Goal: Communication & Community: Answer question/provide support

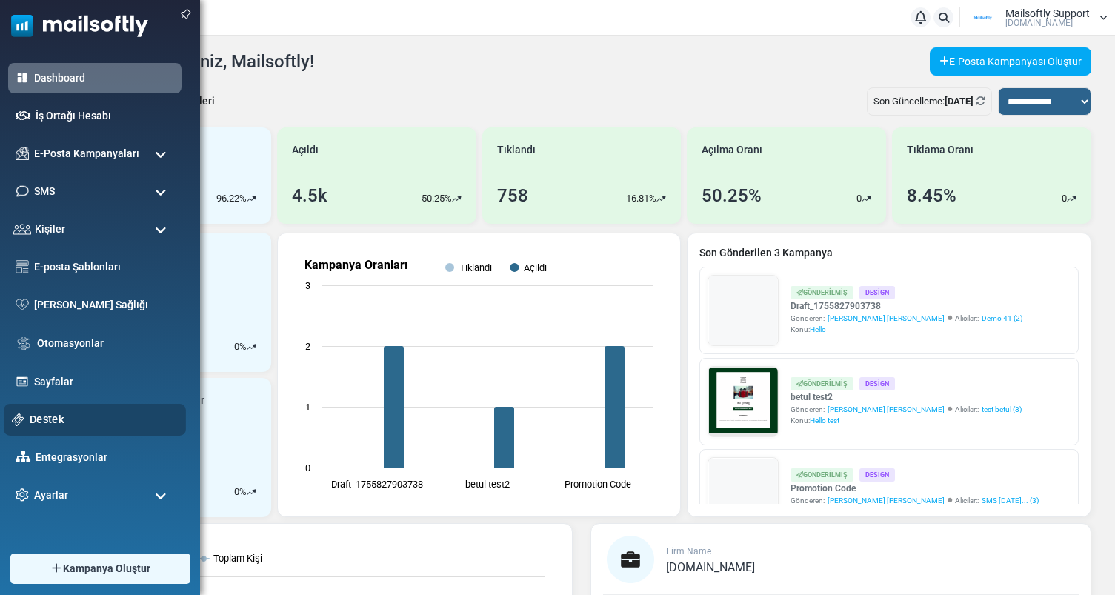
click at [38, 414] on link "Destek" at bounding box center [104, 419] width 148 height 16
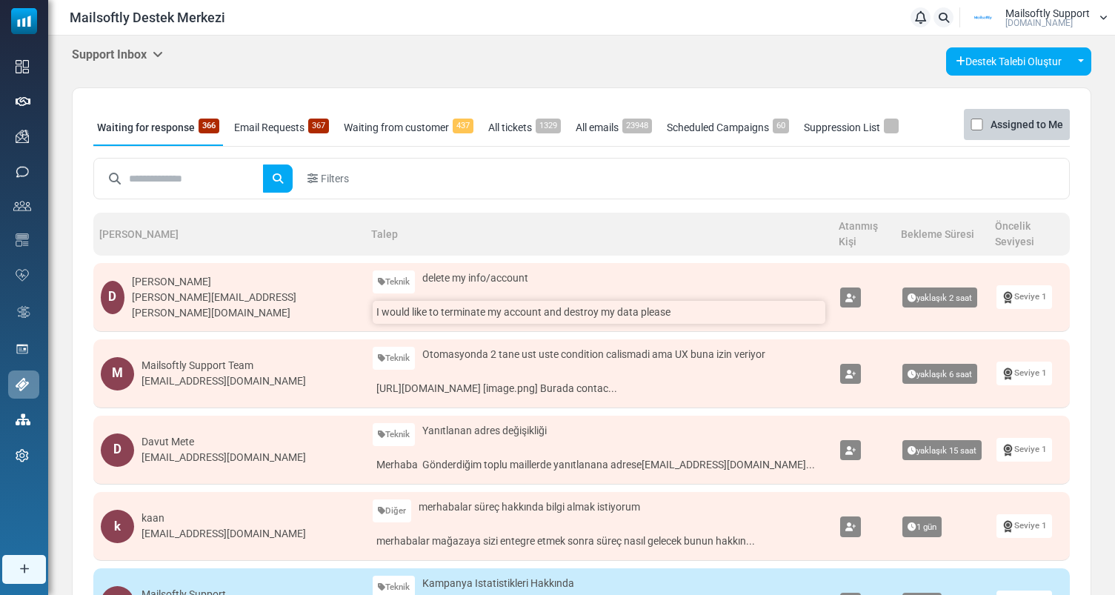
click at [461, 321] on link "I would like to terminate my account and destroy my data please" at bounding box center [599, 312] width 453 height 23
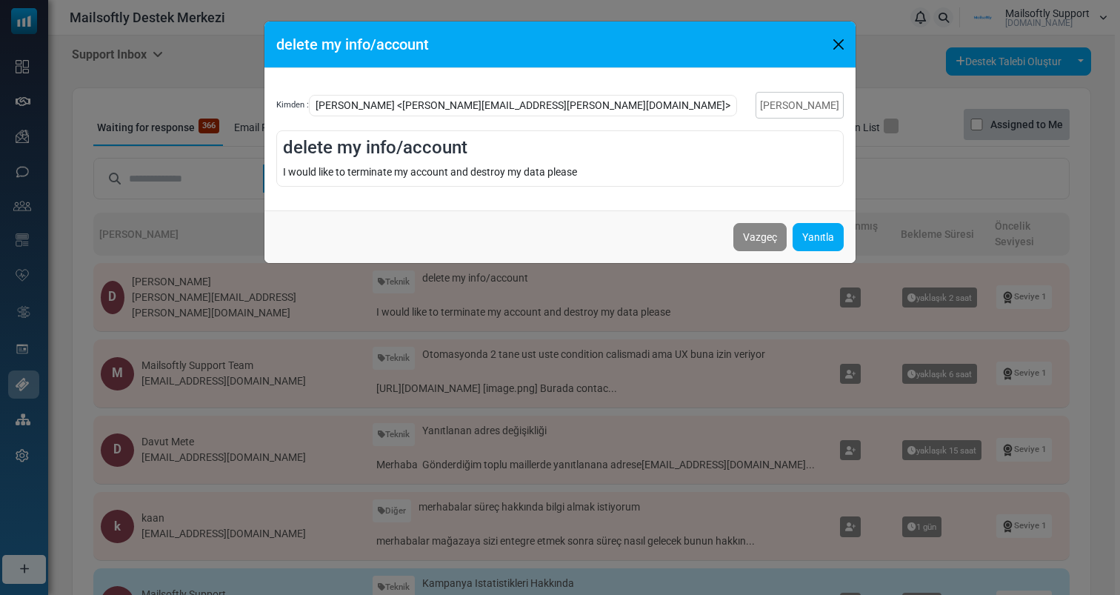
click at [479, 299] on div "delete my info/account Kimden : Dustin <dustin.pearlman@gmail.com> Talebi Kapat…" at bounding box center [560, 297] width 1120 height 595
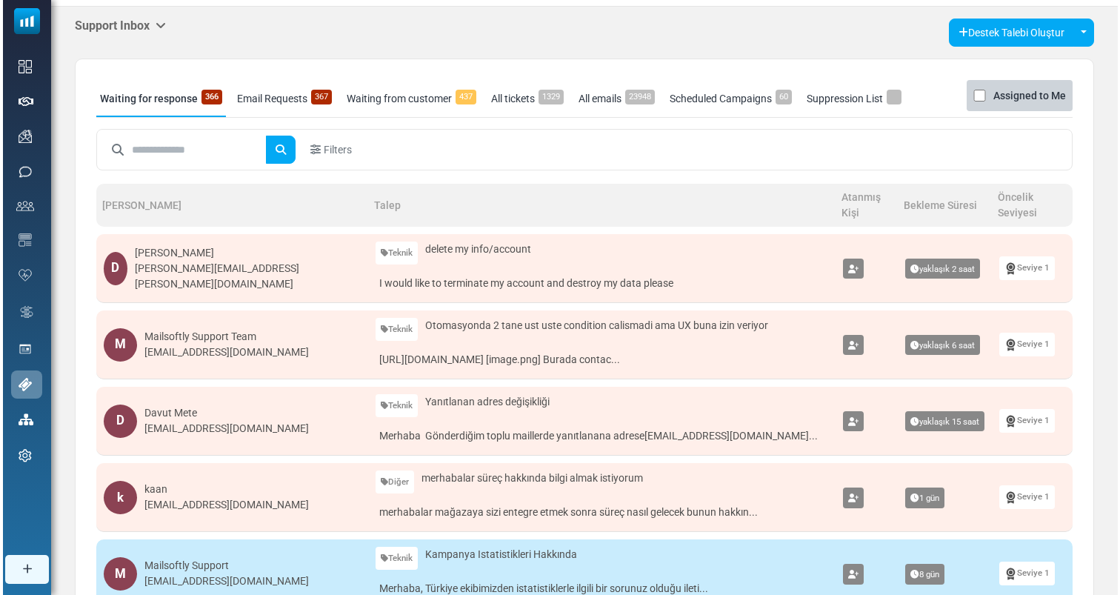
scroll to position [30, 0]
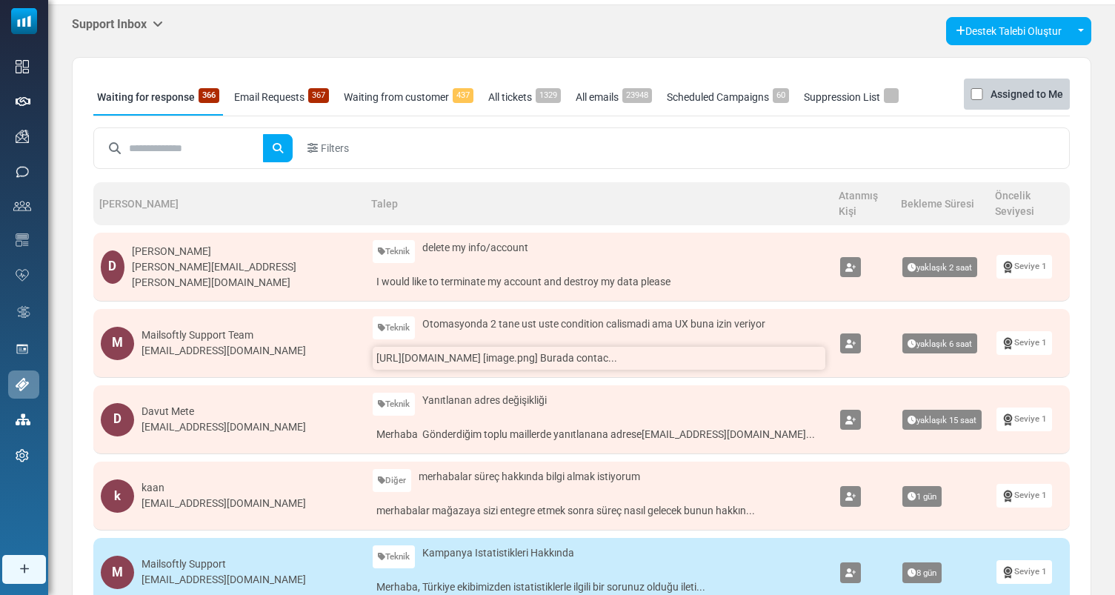
click at [576, 357] on link "https://app.mailsoftly.com/en/firm_workers/366938 [image.png] Burada contac..." at bounding box center [599, 358] width 453 height 23
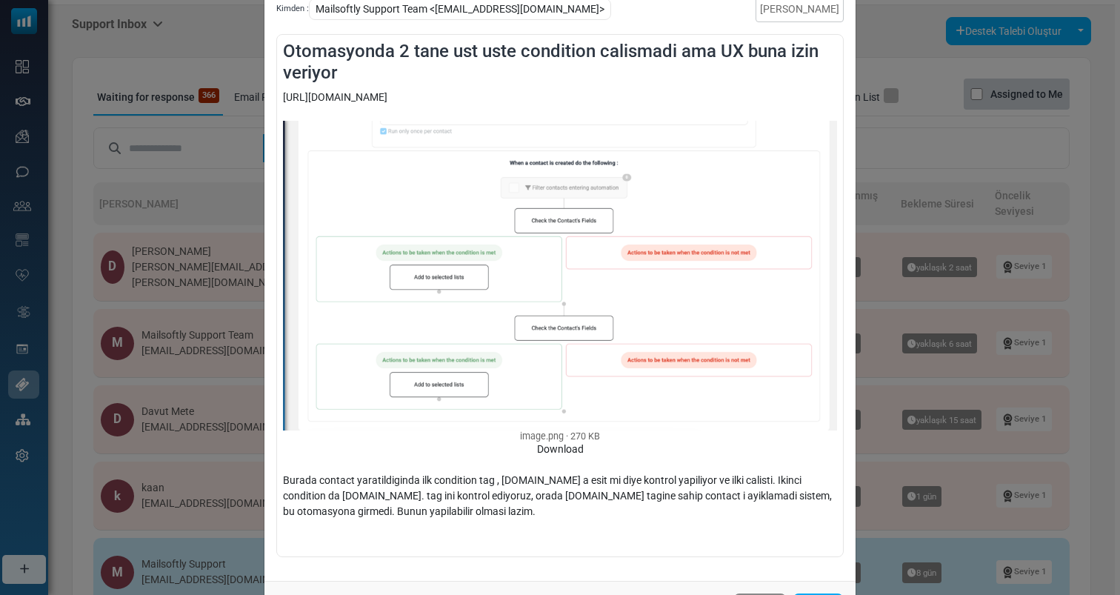
scroll to position [104, 0]
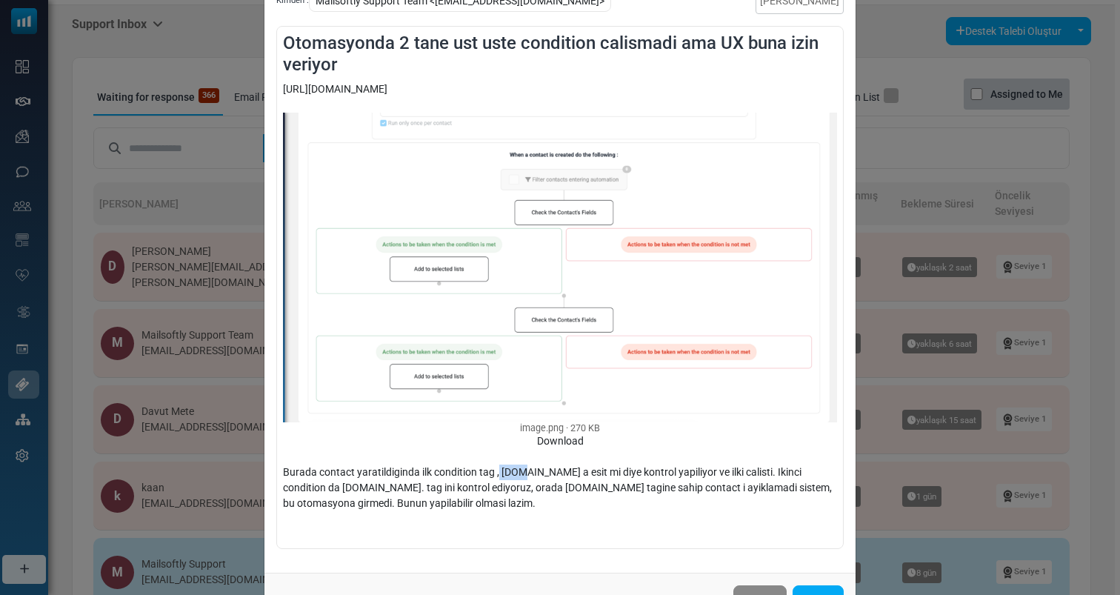
drag, startPoint x: 496, startPoint y: 479, endPoint x: 522, endPoint y: 476, distance: 26.9
click at [522, 476] on div "https://app.mailsoftly.com/en/firm_workers/366938 image.png 270 KB Download Bur…" at bounding box center [560, 311] width 554 height 461
drag, startPoint x: 309, startPoint y: 470, endPoint x: 487, endPoint y: 473, distance: 178.6
click at [487, 473] on div "https://app.mailsoftly.com/en/firm_workers/366938 image.png 270 KB Download Bur…" at bounding box center [560, 311] width 554 height 461
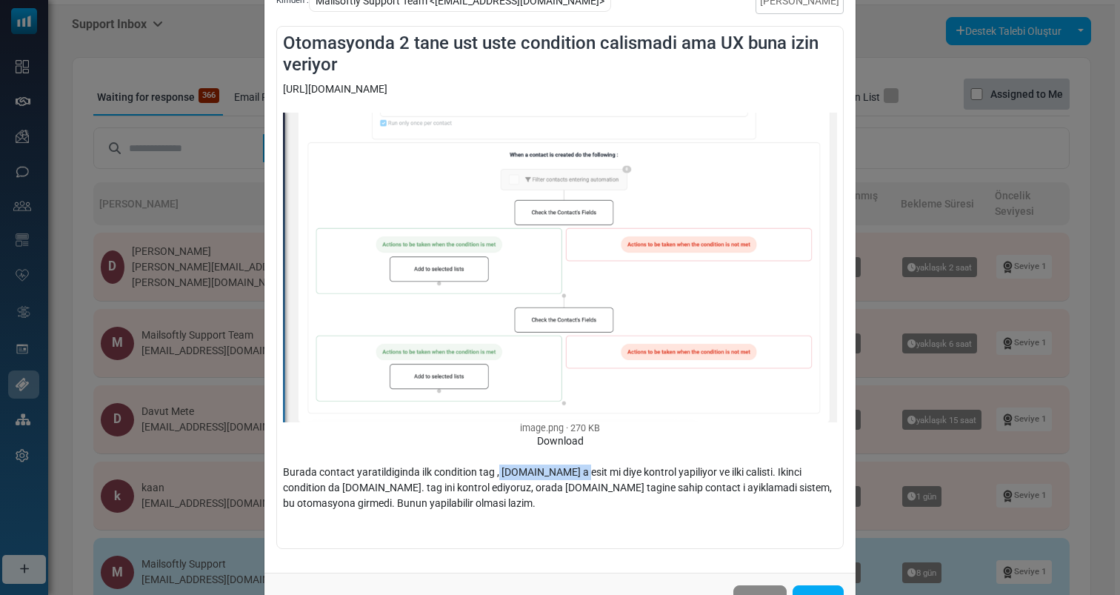
drag, startPoint x: 496, startPoint y: 473, endPoint x: 576, endPoint y: 477, distance: 80.1
click at [576, 477] on div "https://app.mailsoftly.com/en/firm_workers/366938 image.png 270 KB Download Bur…" at bounding box center [560, 311] width 554 height 461
click at [598, 479] on div "https://app.mailsoftly.com/en/firm_workers/366938 image.png 270 KB Download Bur…" at bounding box center [560, 311] width 554 height 461
drag, startPoint x: 610, startPoint y: 473, endPoint x: 509, endPoint y: 477, distance: 100.8
click at [509, 477] on div "https://app.mailsoftly.com/en/firm_workers/366938 image.png 270 KB Download Bur…" at bounding box center [560, 311] width 554 height 461
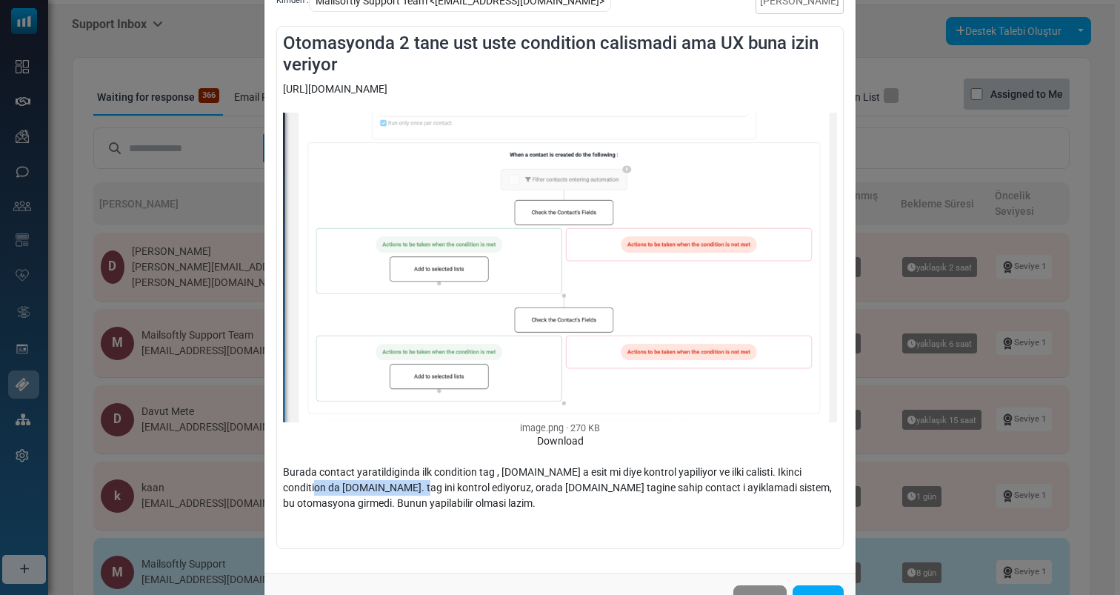
drag, startPoint x: 284, startPoint y: 486, endPoint x: 382, endPoint y: 486, distance: 97.8
click at [382, 486] on div "https://app.mailsoftly.com/en/firm_workers/366938 image.png 270 KB Download Bur…" at bounding box center [560, 311] width 554 height 461
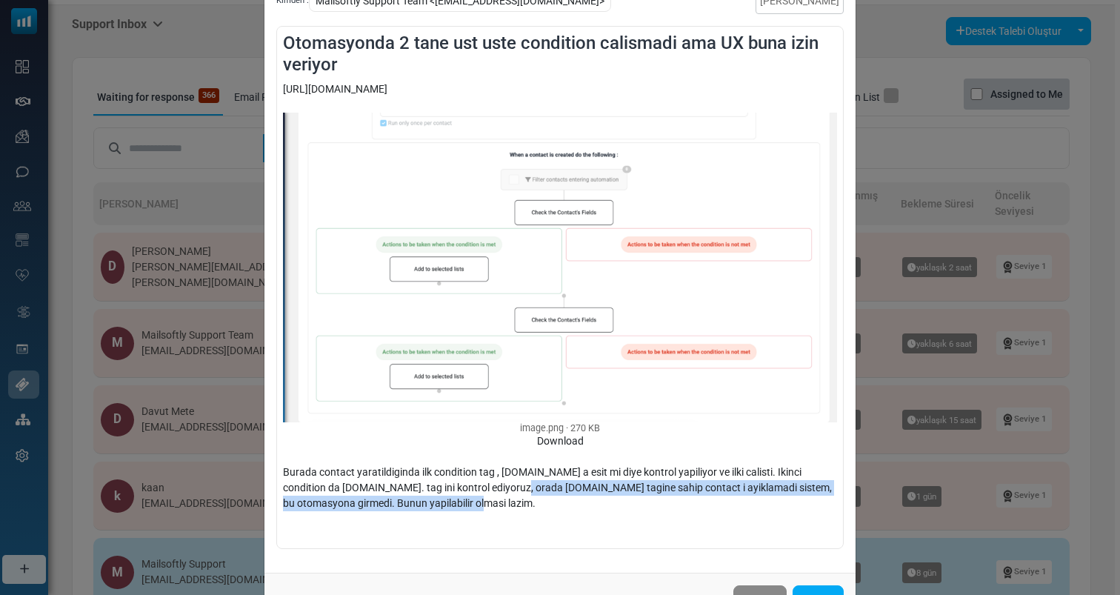
drag, startPoint x: 486, startPoint y: 502, endPoint x: 489, endPoint y: 482, distance: 20.2
click at [489, 482] on div "https://app.mailsoftly.com/en/firm_workers/366938 image.png 270 KB Download Bur…" at bounding box center [560, 311] width 554 height 461
drag, startPoint x: 489, startPoint y: 482, endPoint x: 607, endPoint y: 482, distance: 118.5
click at [607, 482] on div "https://app.mailsoftly.com/en/firm_workers/366938 image.png 270 KB Download Bur…" at bounding box center [560, 311] width 554 height 461
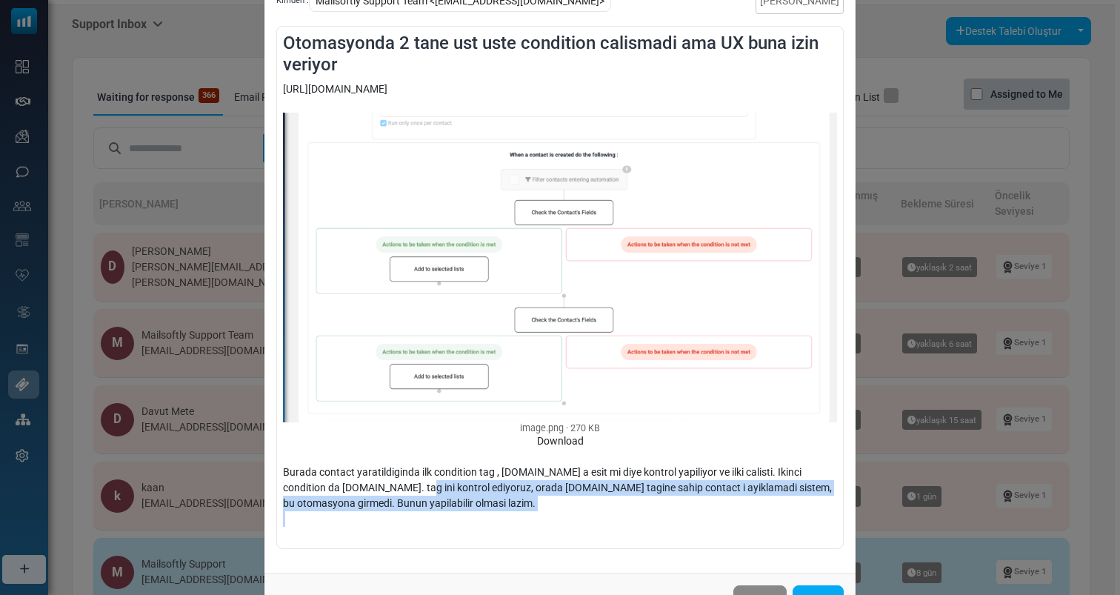
drag, startPoint x: 524, startPoint y: 536, endPoint x: 391, endPoint y: 493, distance: 140.1
click at [391, 493] on div "https://app.mailsoftly.com/en/firm_workers/366938 image.png 270 KB Download Bur…" at bounding box center [560, 311] width 554 height 461
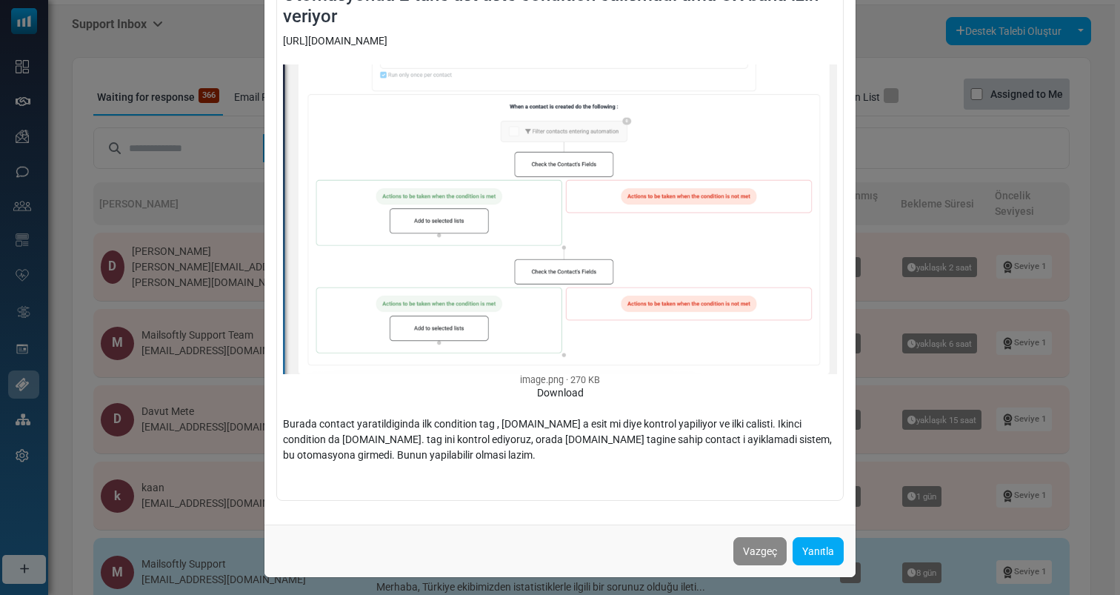
scroll to position [152, 0]
click at [210, 424] on div "Otomasyonda 2 tane ust uste condition calismadi ama UX buna izin veriyor Kimden…" at bounding box center [560, 297] width 1120 height 595
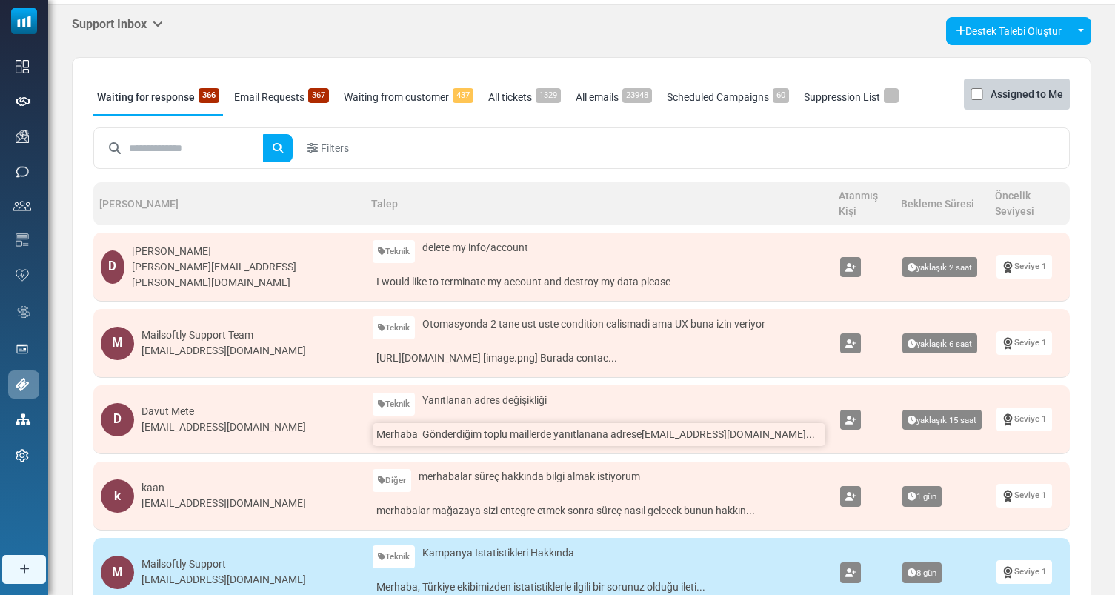
click at [607, 442] on link "Merhaba Gönderdiğim toplu maillerde yanıtlanana adrese gokmenkilic@fabo.com ..." at bounding box center [599, 434] width 453 height 23
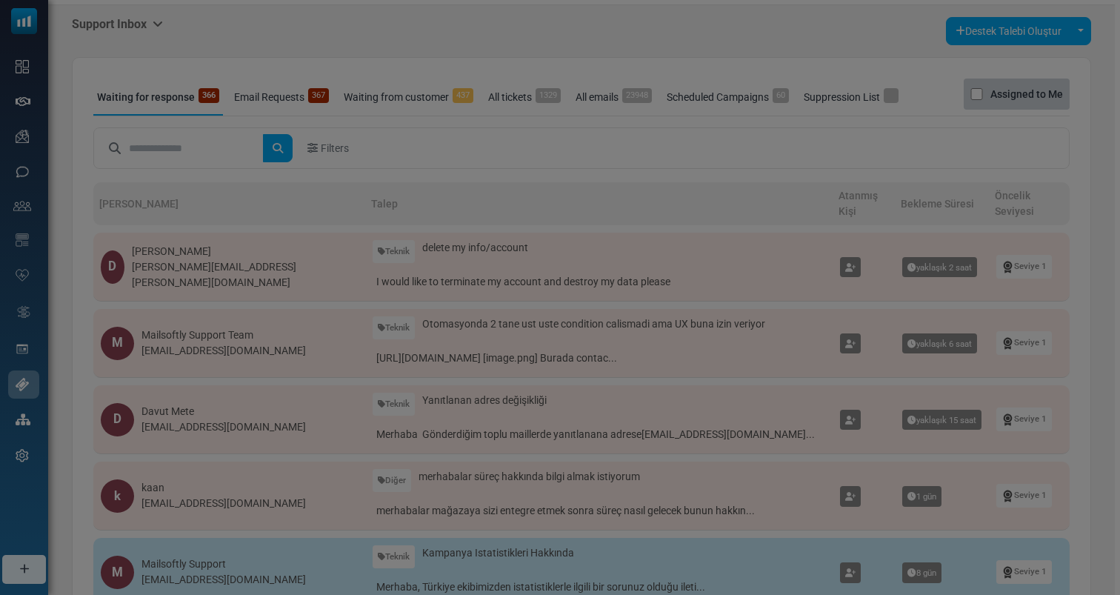
scroll to position [0, 0]
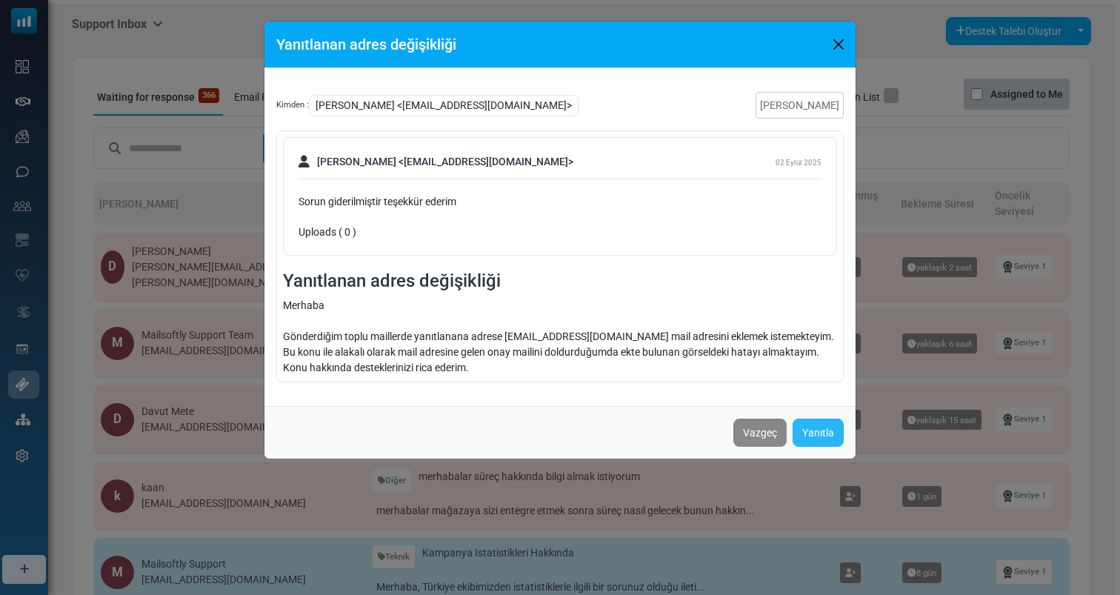
click at [828, 430] on link "Yanıtla" at bounding box center [818, 433] width 51 height 28
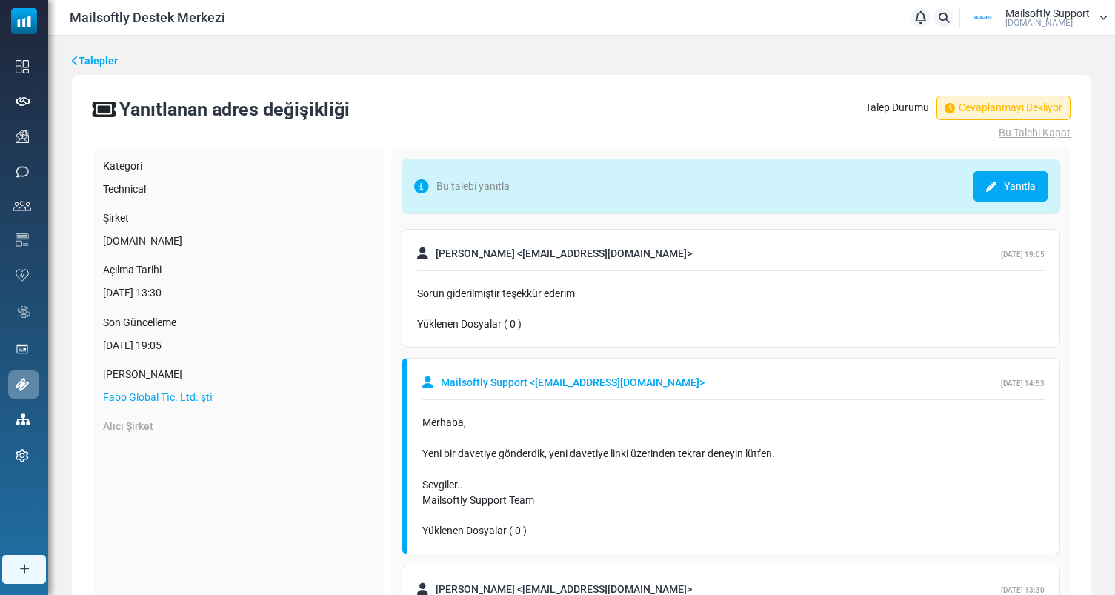
click at [1016, 131] on link "Bu Talebi Kapat" at bounding box center [967, 133] width 205 height 16
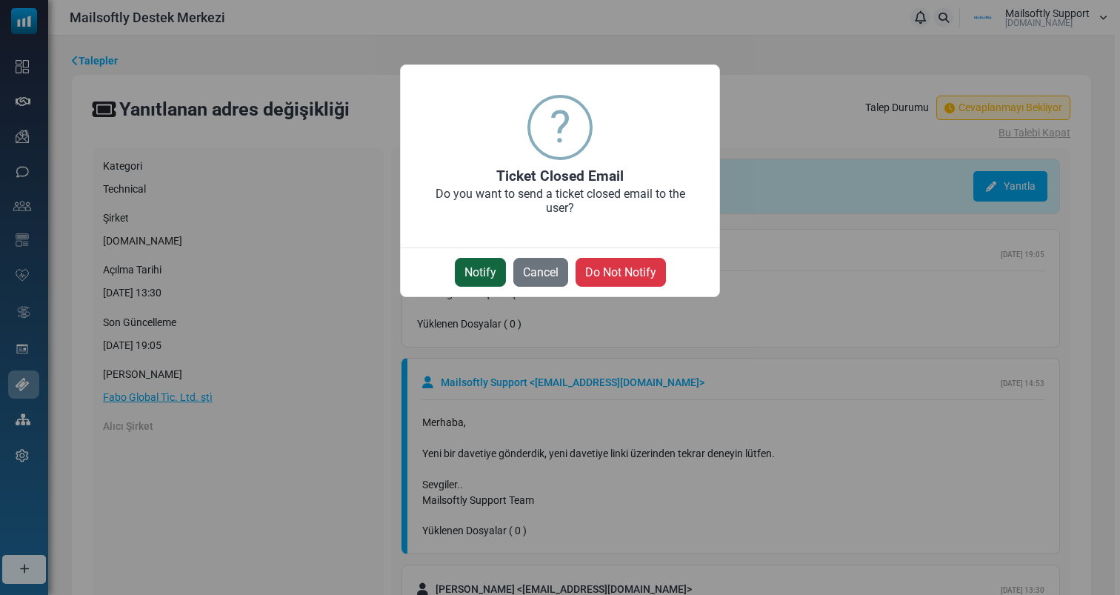
click at [468, 269] on button "Notify" at bounding box center [480, 272] width 51 height 29
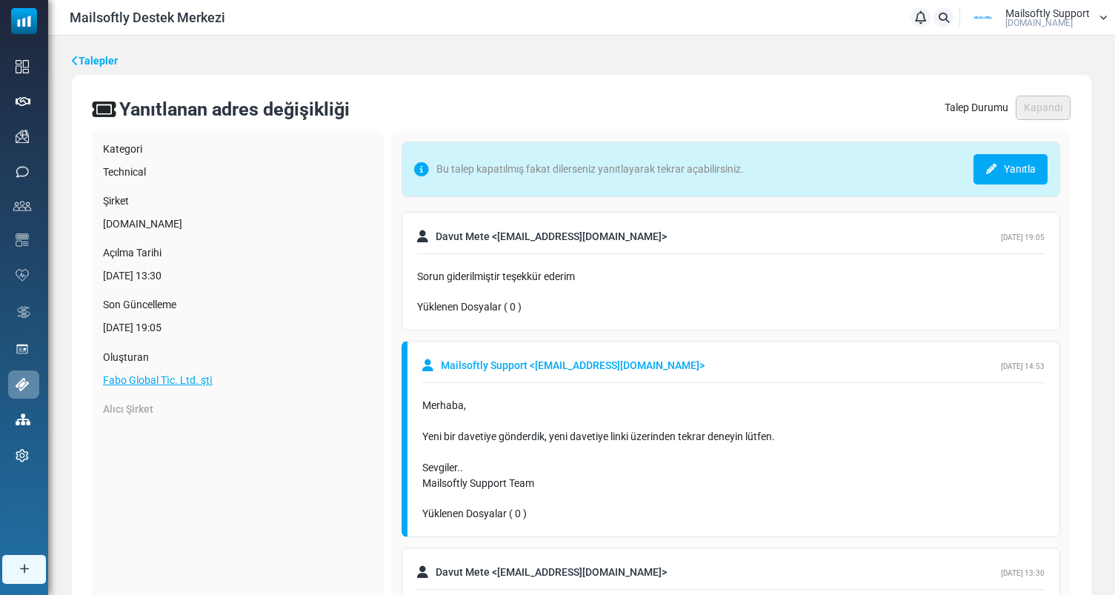
click at [105, 55] on link "Talepler" at bounding box center [95, 61] width 46 height 16
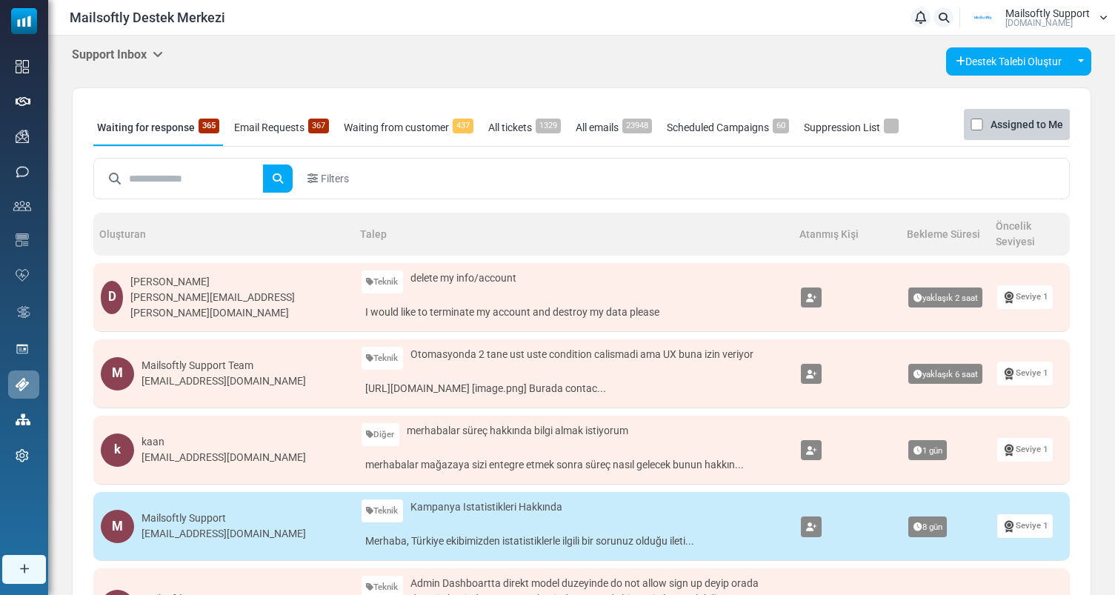
scroll to position [36, 0]
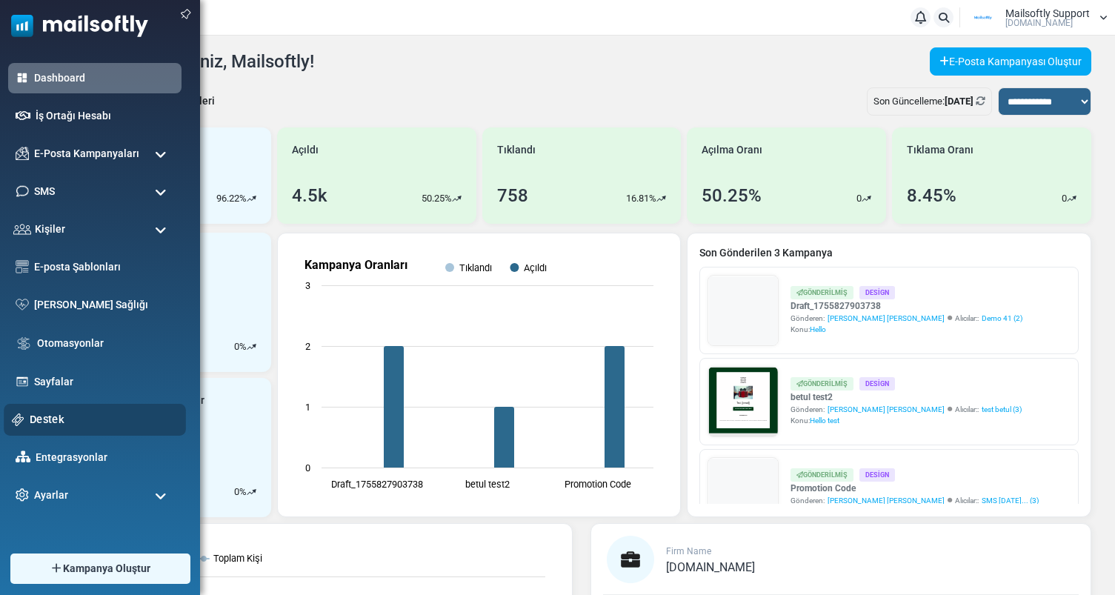
click at [33, 419] on link "Destek" at bounding box center [104, 419] width 148 height 16
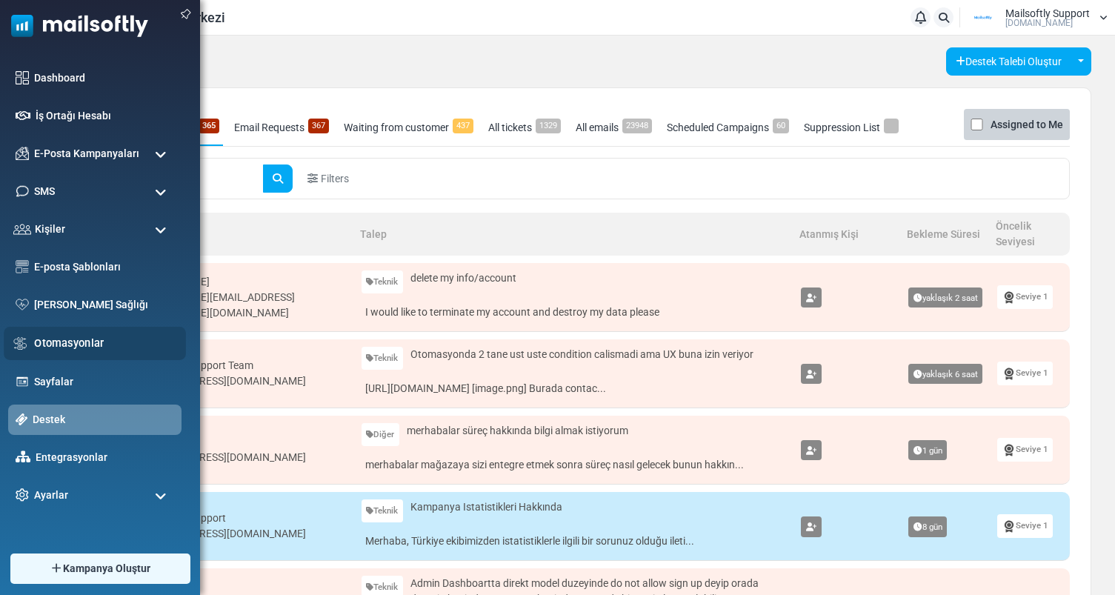
click at [61, 357] on div "Otomasyonlar" at bounding box center [95, 343] width 182 height 33
click at [70, 341] on link "Otomasyonlar" at bounding box center [106, 343] width 144 height 16
